Goal: Information Seeking & Learning: Learn about a topic

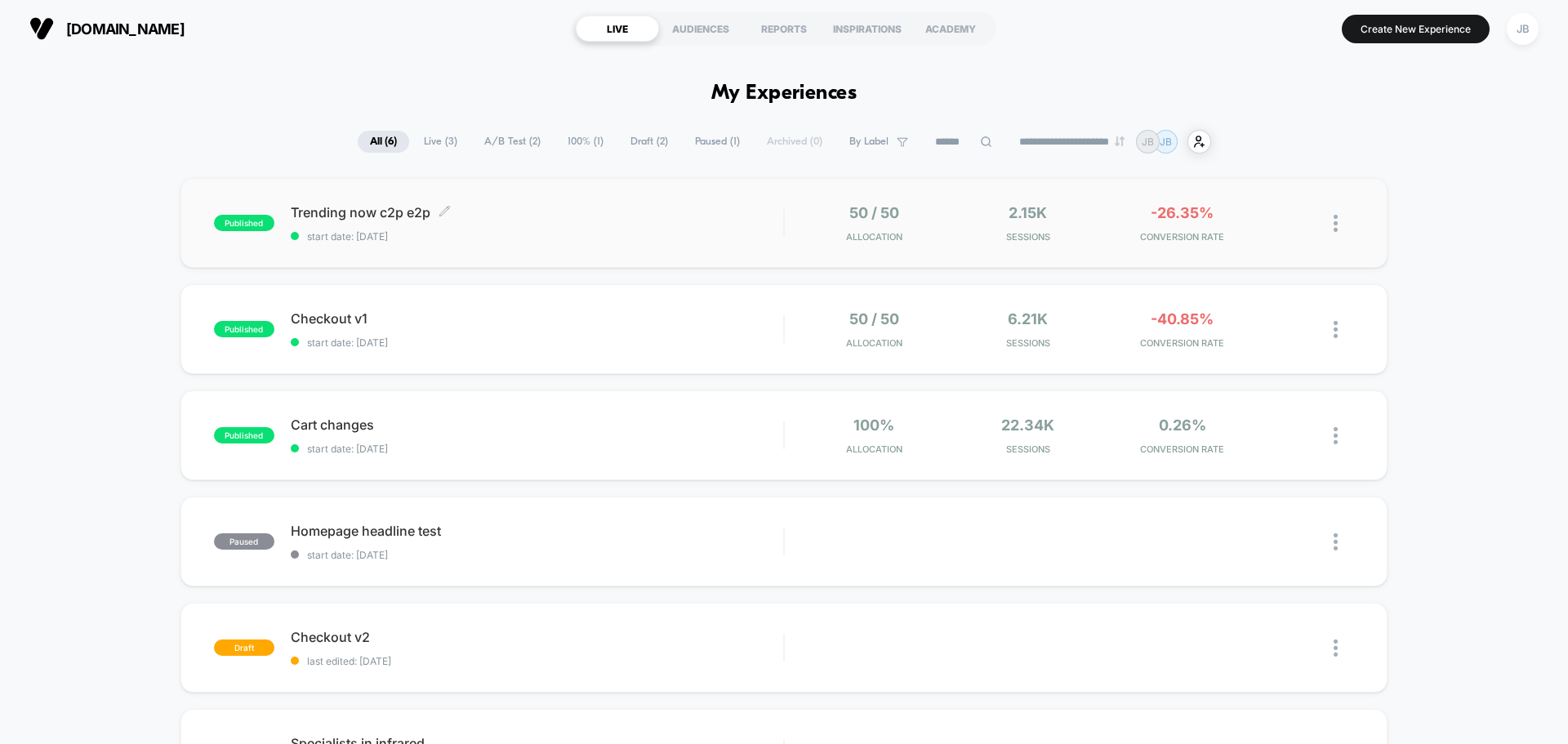
click at [613, 215] on span "Trending now c2p e2p Click to edit experience details" at bounding box center [537, 212] width 493 height 16
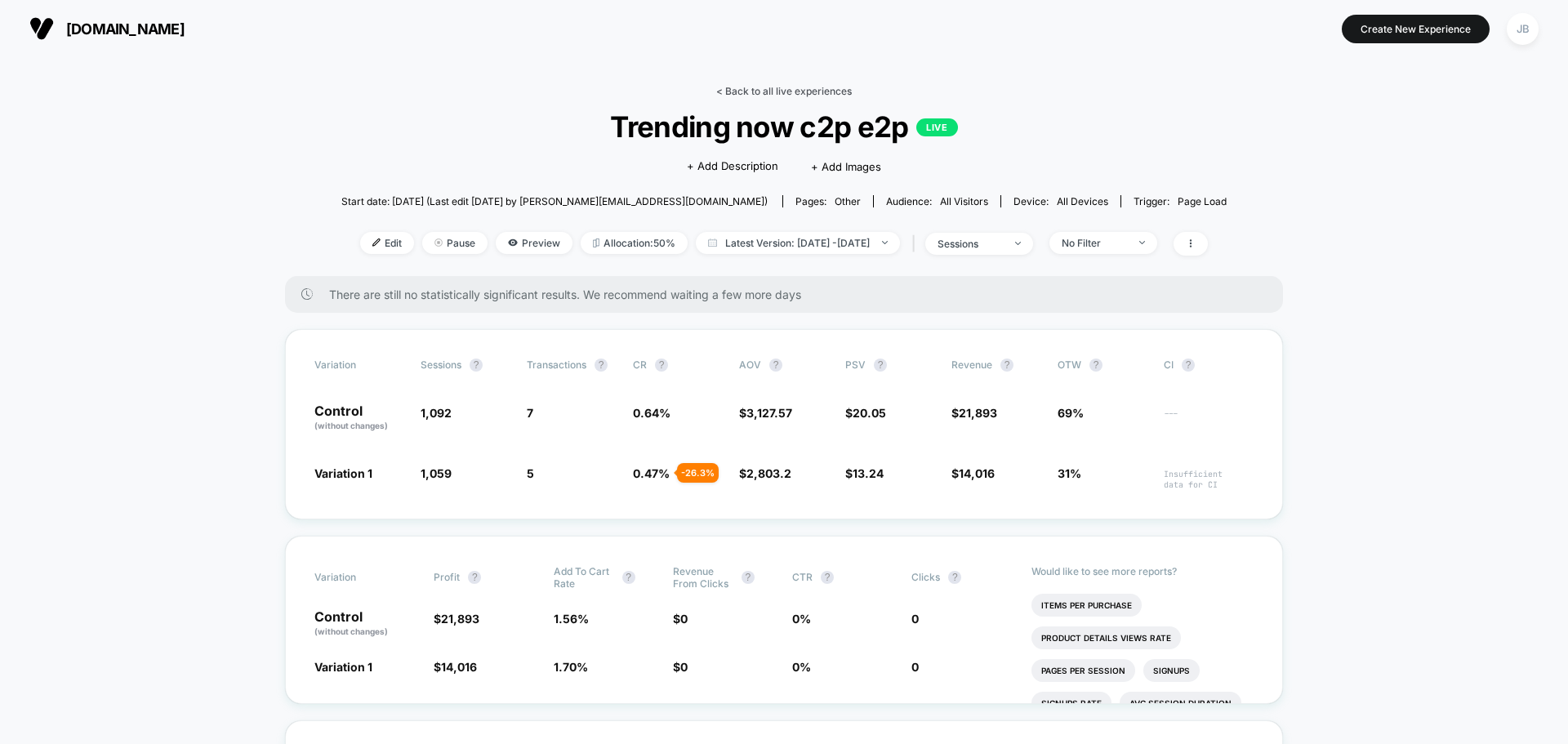
click at [745, 89] on link "< Back to all live experiences" at bounding box center [784, 90] width 135 height 12
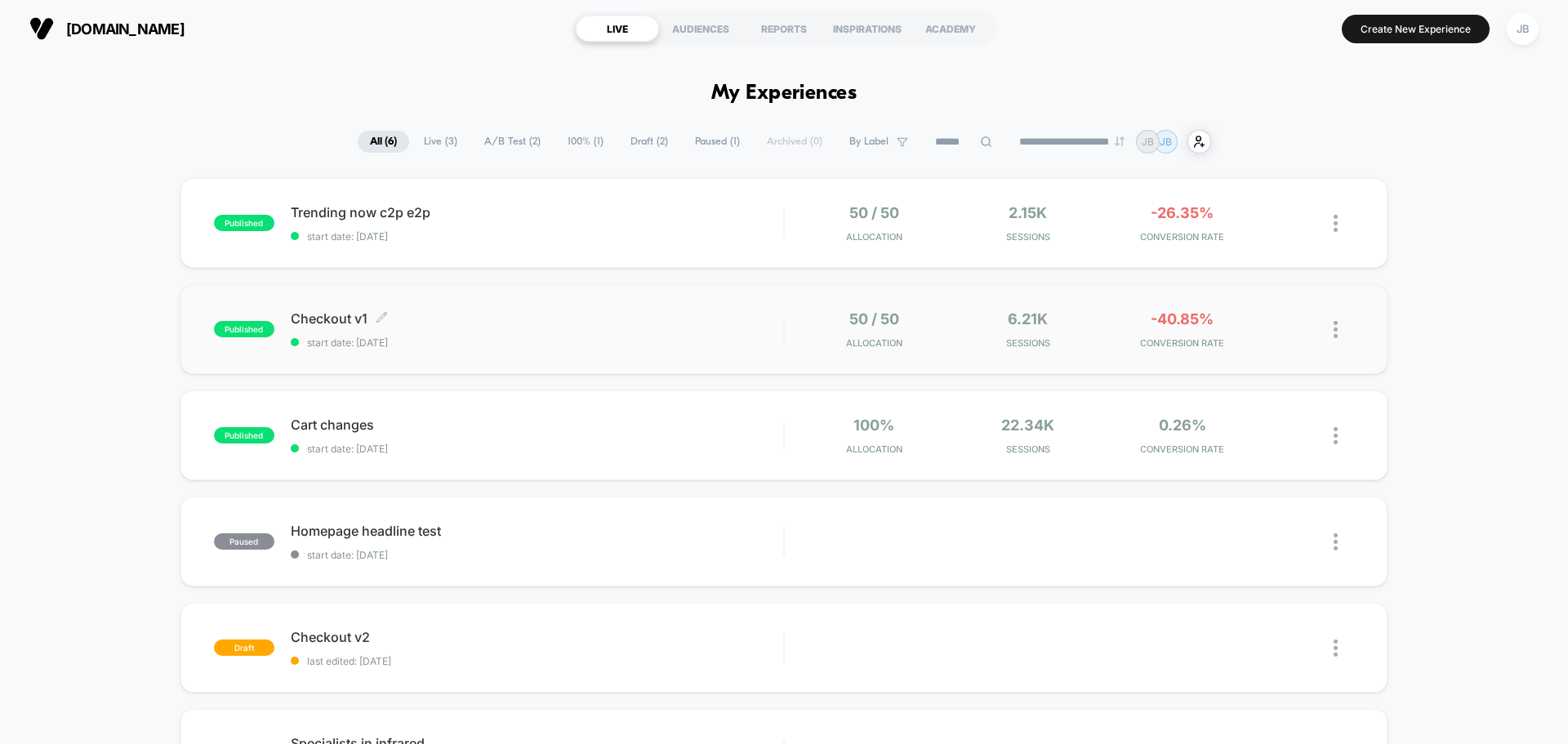
click at [501, 318] on span "Checkout v1 Click to edit experience details" at bounding box center [537, 318] width 493 height 16
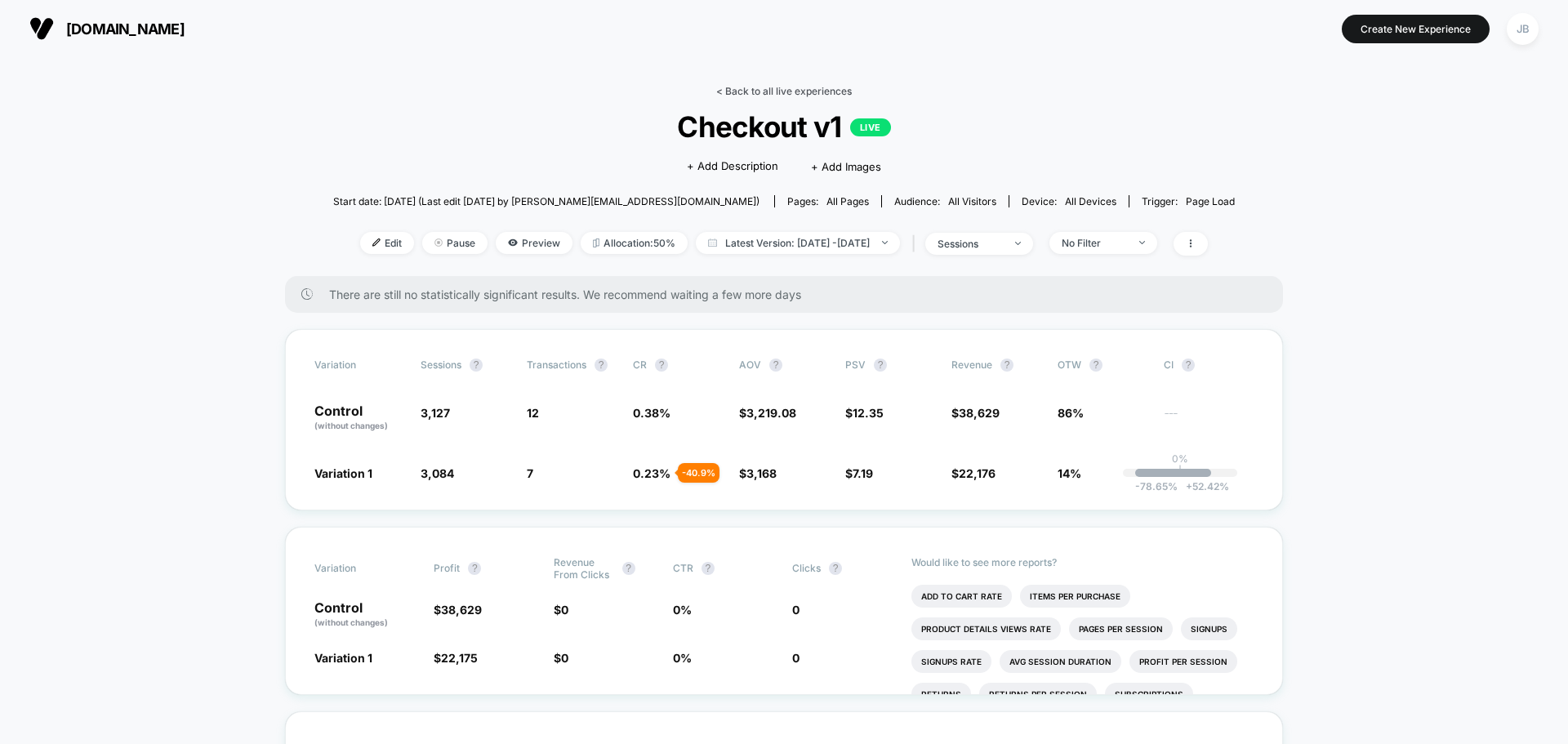
click at [738, 89] on link "< Back to all live experiences" at bounding box center [784, 90] width 135 height 12
